Goal: Transaction & Acquisition: Subscribe to service/newsletter

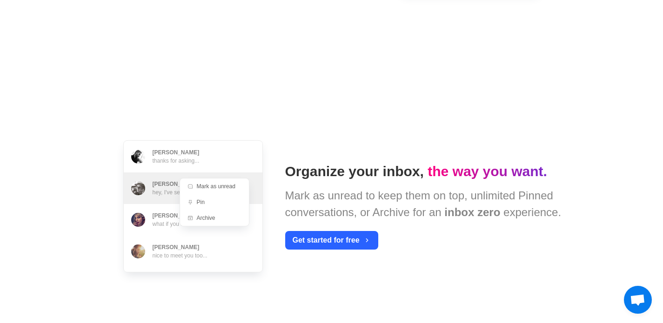
scroll to position [752, 0]
click at [349, 244] on button "Get started for free" at bounding box center [331, 240] width 93 height 19
type textarea "*"
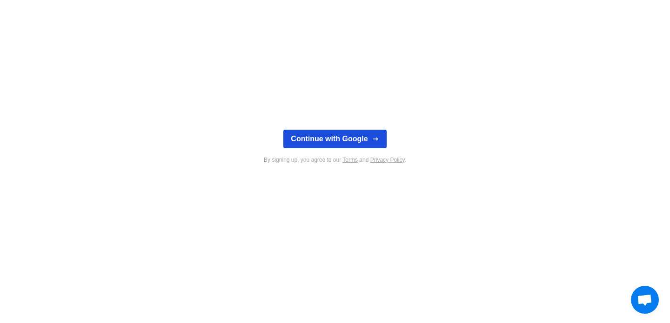
click at [353, 137] on button "Continue with Google" at bounding box center [334, 139] width 103 height 19
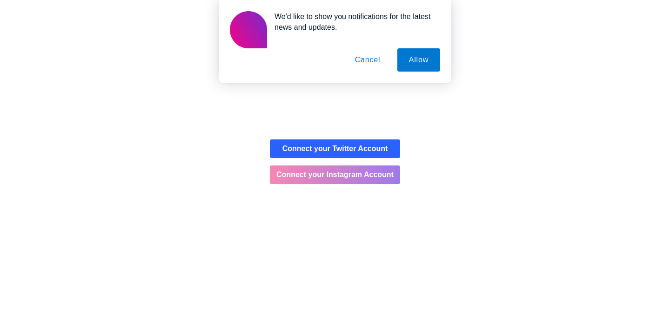
click at [363, 173] on button "Connect your Instagram Account" at bounding box center [335, 175] width 130 height 19
